Goal: Check status: Check status

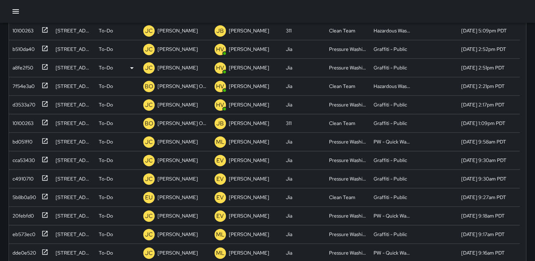
scroll to position [316, 0]
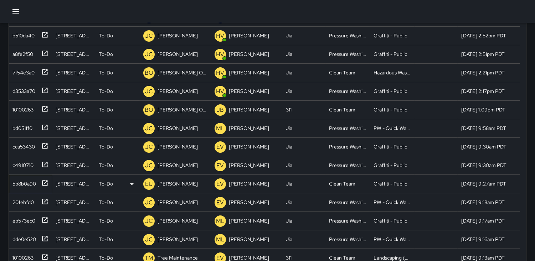
click at [26, 182] on div "5b8b0a90" at bounding box center [23, 182] width 26 height 10
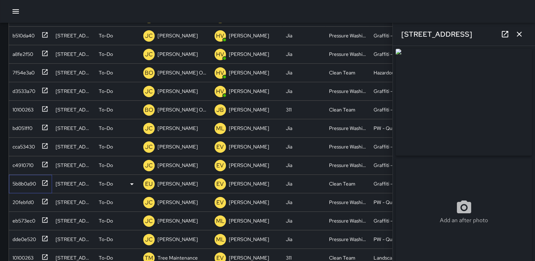
type input "**********"
click at [519, 36] on icon "button" at bounding box center [519, 34] width 9 height 9
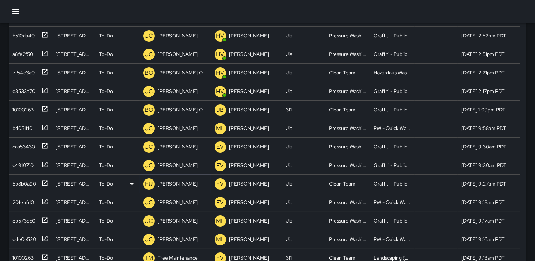
click at [150, 182] on p "EU" at bounding box center [148, 184] width 7 height 9
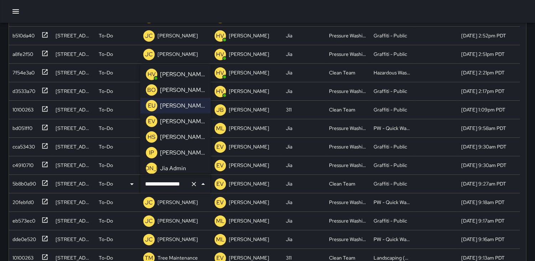
click at [152, 73] on p "HV" at bounding box center [152, 74] width 8 height 9
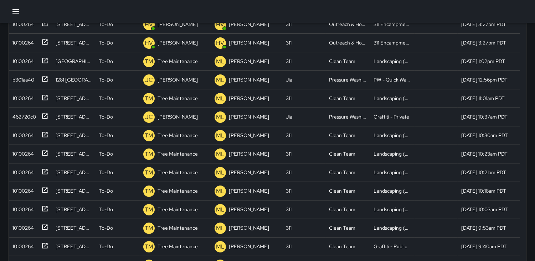
scroll to position [0, 0]
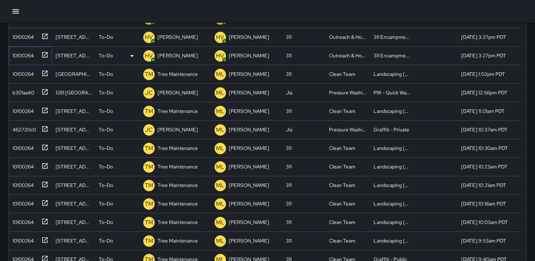
click at [24, 57] on div "10100264" at bounding box center [22, 54] width 24 height 10
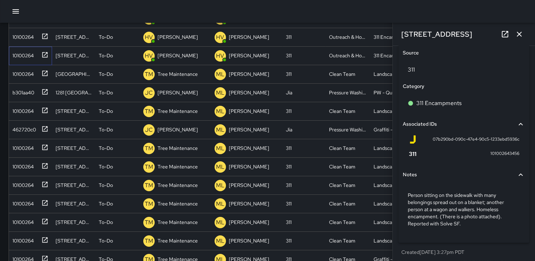
scroll to position [441, 0]
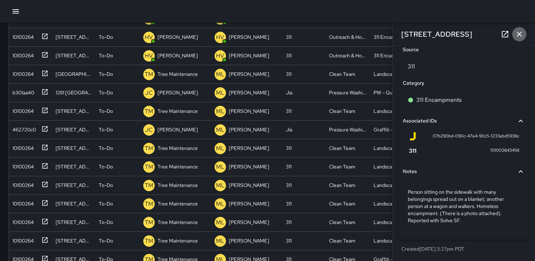
click at [517, 32] on icon "button" at bounding box center [519, 34] width 5 height 5
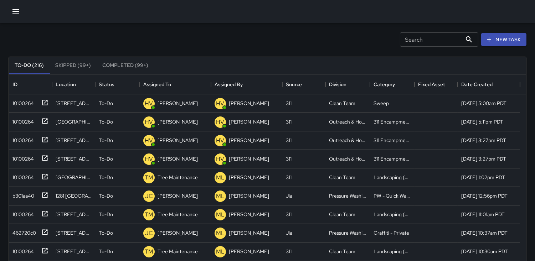
scroll to position [40, 0]
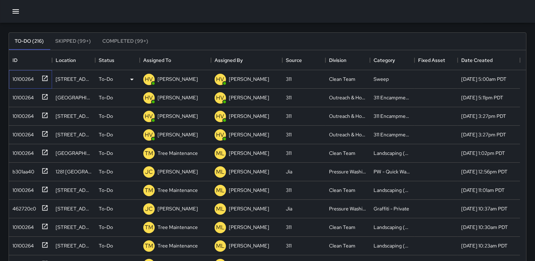
click at [19, 79] on div "10100264" at bounding box center [22, 78] width 24 height 10
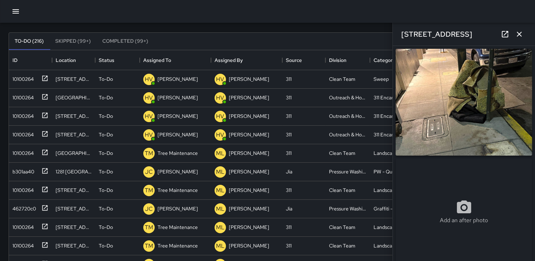
click at [517, 36] on icon "button" at bounding box center [519, 34] width 5 height 5
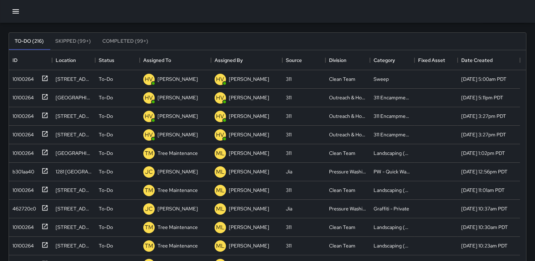
click at [480, 27] on div "To-Do (216) Skipped (99+) Completed (99+) ID Location Status Assigned To Assign…" at bounding box center [268, 201] width 518 height 359
